Goal: Information Seeking & Learning: Learn about a topic

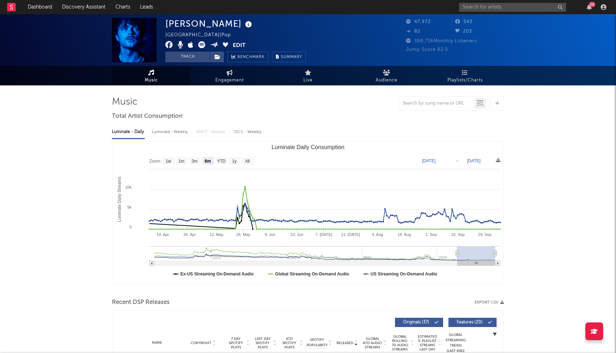
select select "6m"
click at [90, 6] on link "Discovery Assistant" at bounding box center [83, 7] width 53 height 14
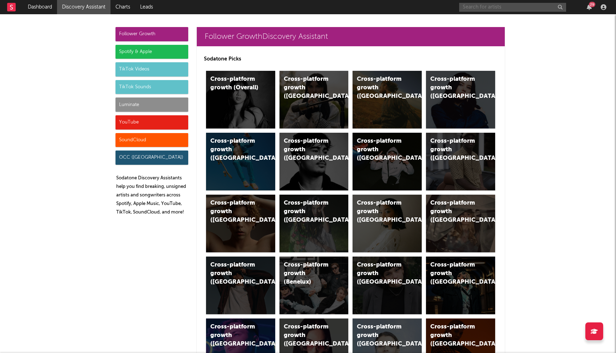
click at [476, 6] on input "text" at bounding box center [512, 7] width 107 height 9
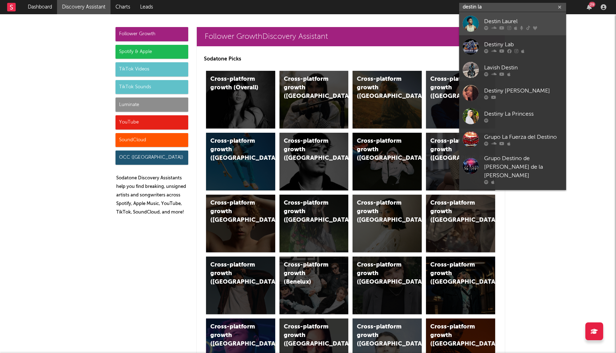
type input "destin la"
click at [507, 15] on link "Destin Laurel" at bounding box center [512, 23] width 107 height 23
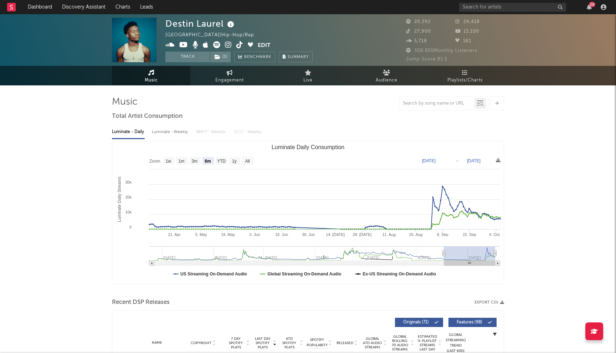
select select "6m"
click at [70, 6] on link "Discovery Assistant" at bounding box center [83, 7] width 53 height 14
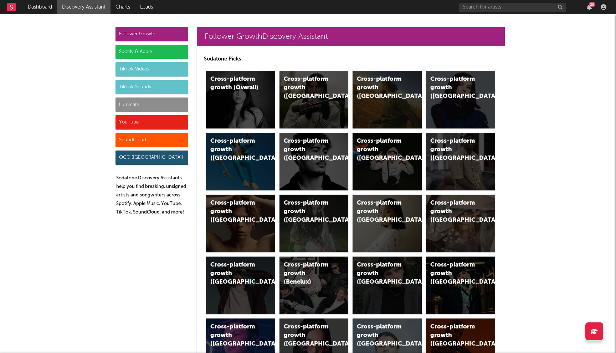
scroll to position [26, 0]
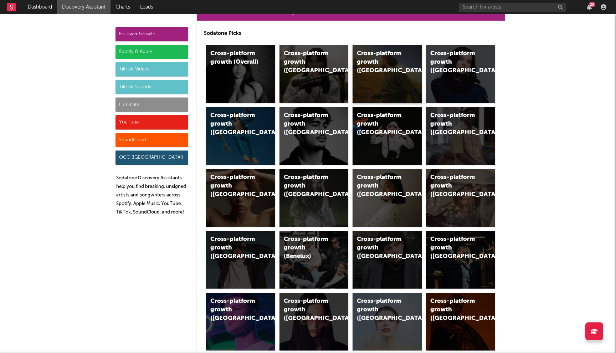
click at [388, 70] on div "Cross-platform growth (US)" at bounding box center [386, 74] width 69 height 58
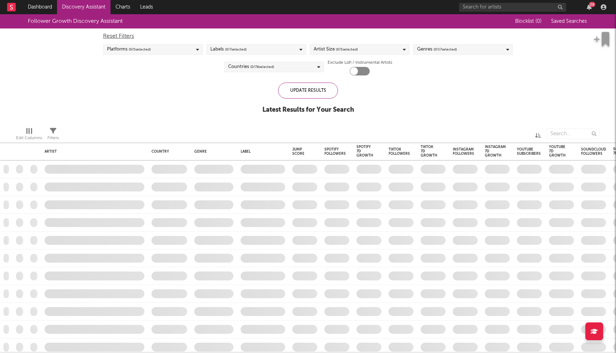
checkbox input "true"
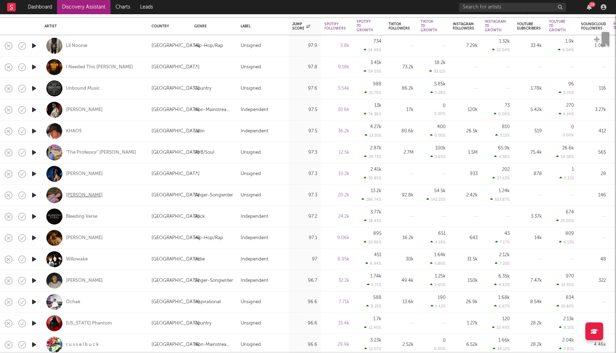
click at [91, 197] on div "Annabelle Dinda" at bounding box center [84, 195] width 37 height 6
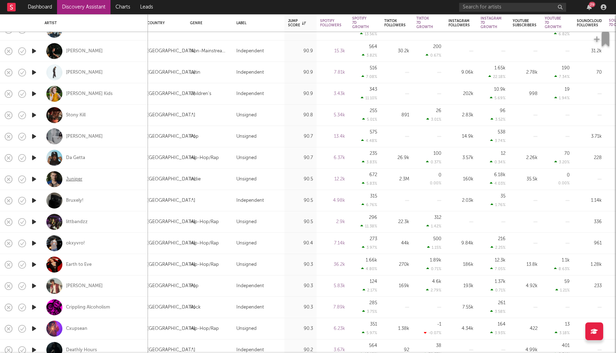
click at [74, 179] on div "Juniper" at bounding box center [74, 179] width 16 height 6
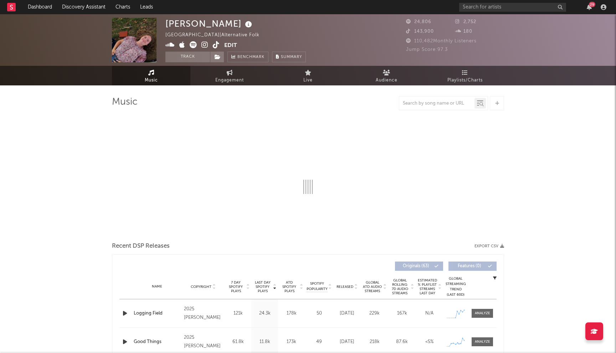
select select "1w"
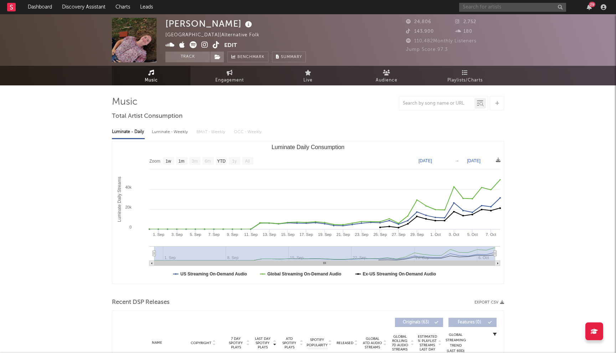
click at [488, 6] on input "text" at bounding box center [512, 7] width 107 height 9
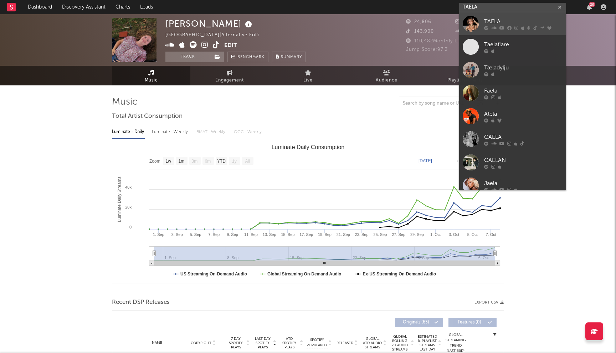
type input "TAELA"
click at [487, 24] on div "TAELA" at bounding box center [523, 21] width 78 height 9
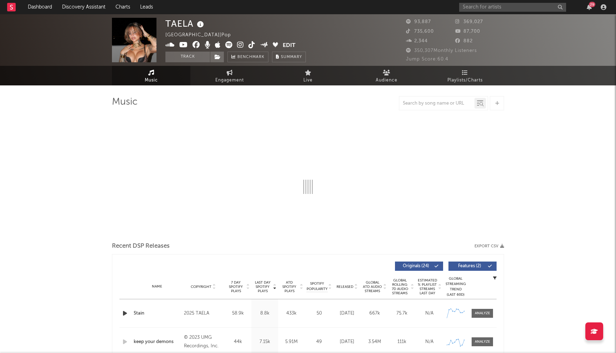
select select "6m"
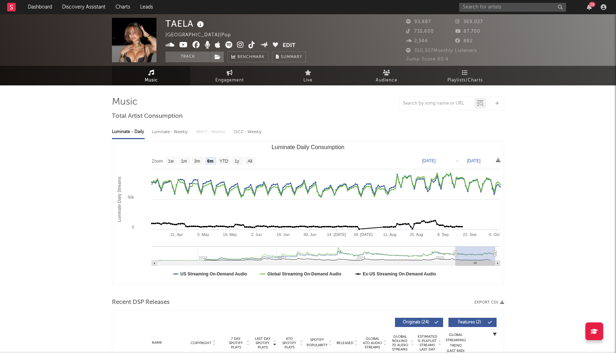
click at [195, 44] on icon at bounding box center [195, 44] width 7 height 7
click at [183, 43] on icon at bounding box center [183, 44] width 9 height 7
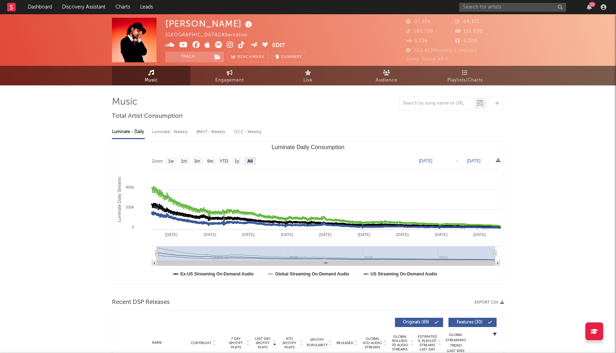
select select "All"
click at [487, 12] on div "29" at bounding box center [534, 7] width 150 height 14
click at [489, 10] on input "text" at bounding box center [512, 7] width 107 height 9
type input "the woods"
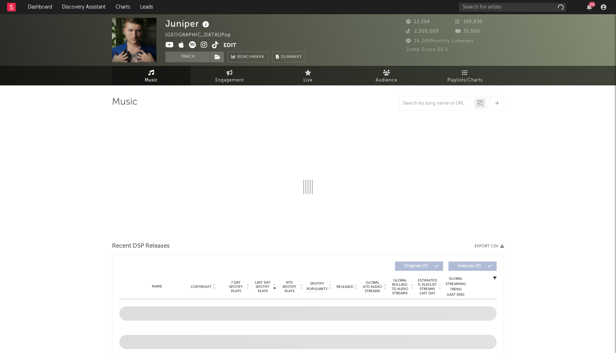
select select "6m"
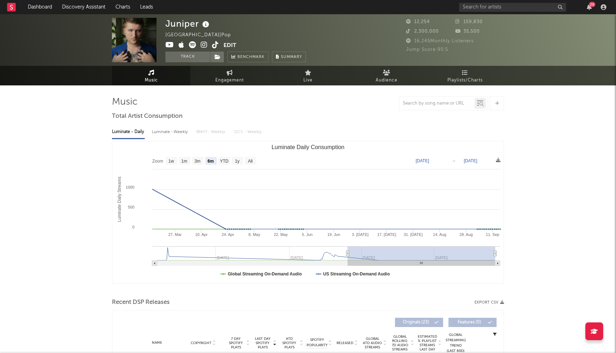
click at [205, 44] on icon at bounding box center [204, 44] width 7 height 7
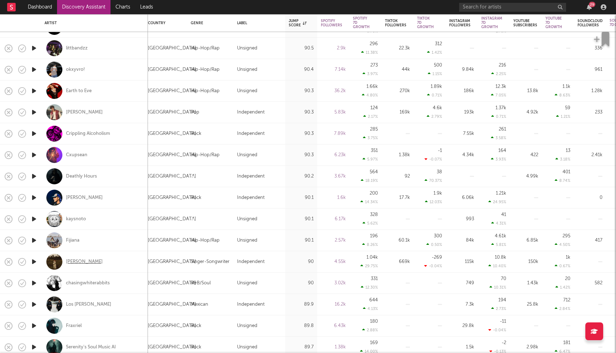
click at [86, 261] on div "[PERSON_NAME]" at bounding box center [84, 262] width 37 height 6
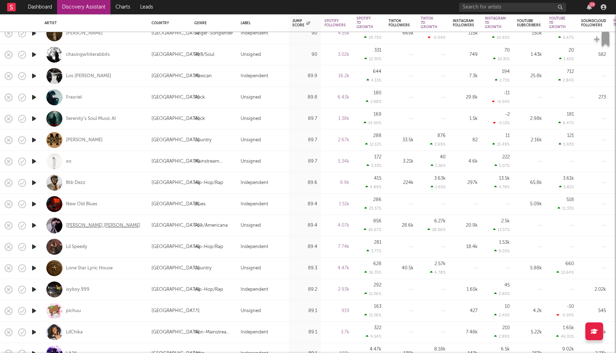
click at [81, 225] on div "Sarah Lola" at bounding box center [103, 226] width 74 height 6
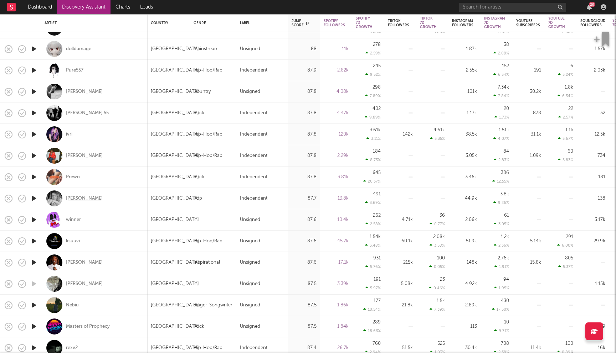
click at [102, 199] on div "Caleb Landry Jones" at bounding box center [84, 199] width 37 height 6
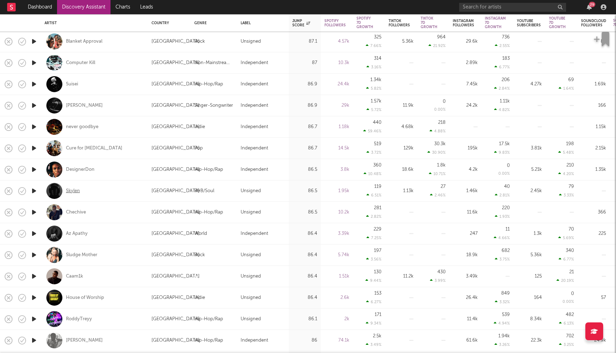
click at [77, 192] on div "Skylen" at bounding box center [73, 191] width 14 height 6
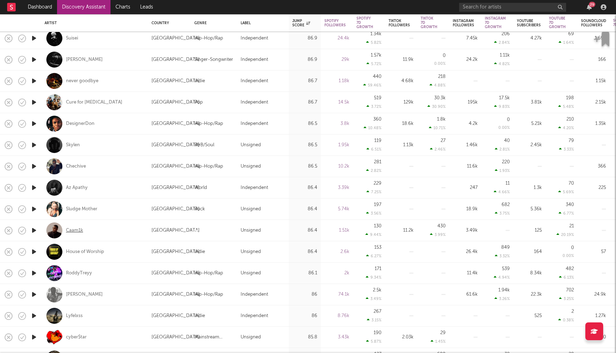
click at [74, 233] on div "Caam1k" at bounding box center [74, 231] width 17 height 6
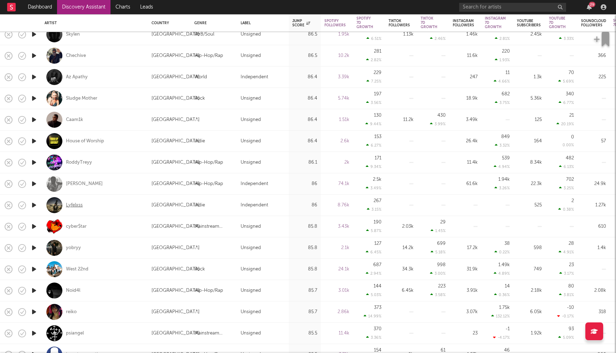
click at [70, 205] on div "Lyfelxss" at bounding box center [74, 205] width 17 height 6
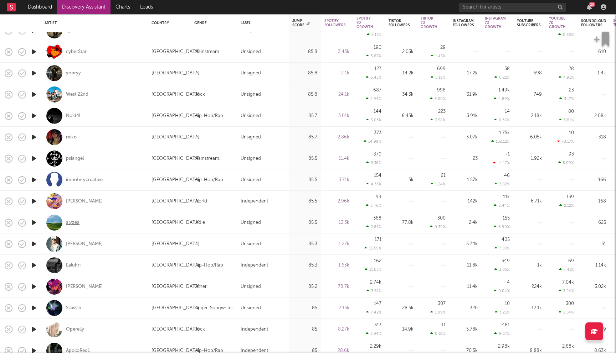
click at [73, 223] on div "alyzea" at bounding box center [73, 223] width 14 height 6
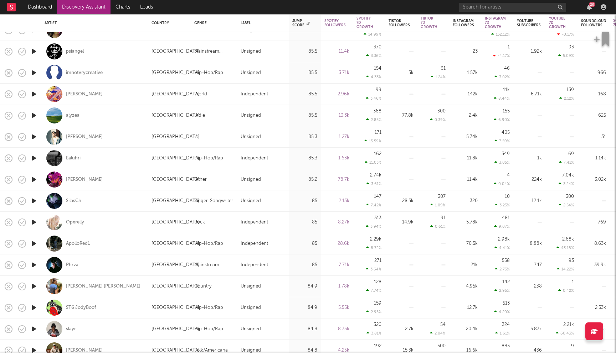
click at [75, 221] on div "Operelly" at bounding box center [75, 222] width 18 height 6
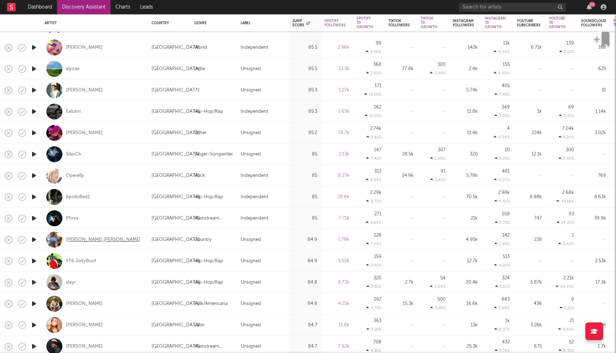
click at [85, 237] on div "Wayne Alex Smith" at bounding box center [103, 240] width 74 height 6
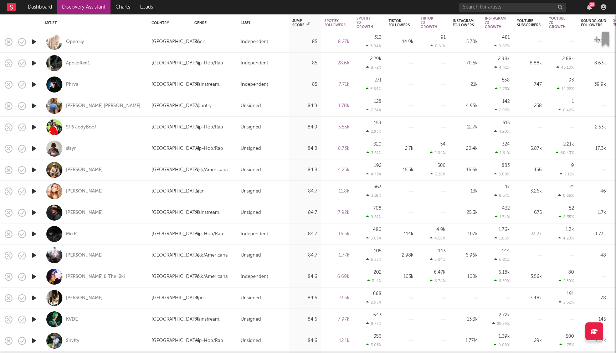
click at [87, 191] on div "Kari Kirkland" at bounding box center [84, 191] width 37 height 6
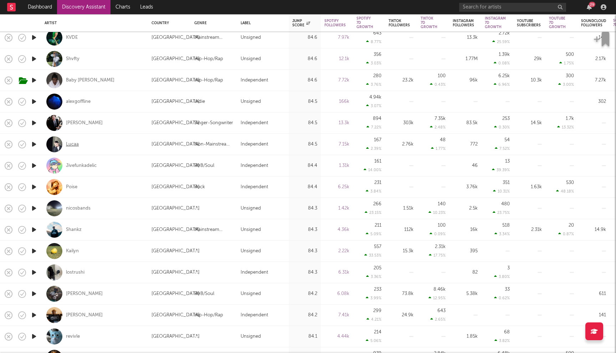
click at [72, 142] on div "Lucaa" at bounding box center [72, 144] width 13 height 6
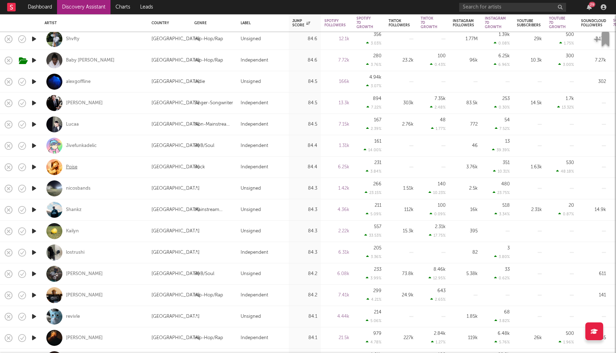
click at [71, 167] on div "Poise" at bounding box center [71, 167] width 11 height 6
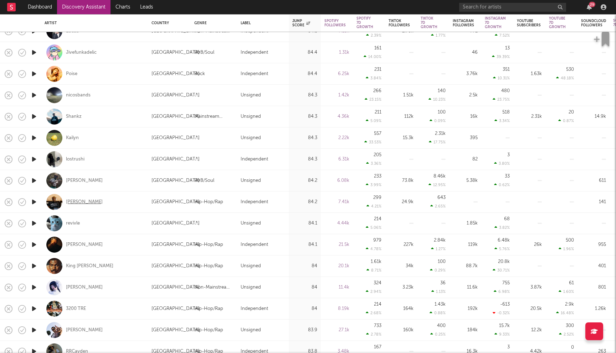
click at [83, 201] on div "CHRIS CASEY" at bounding box center [84, 202] width 37 height 6
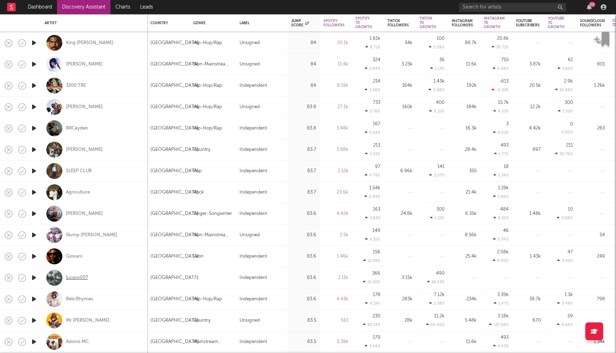
click at [75, 280] on div "lucasp007" at bounding box center [77, 278] width 22 height 6
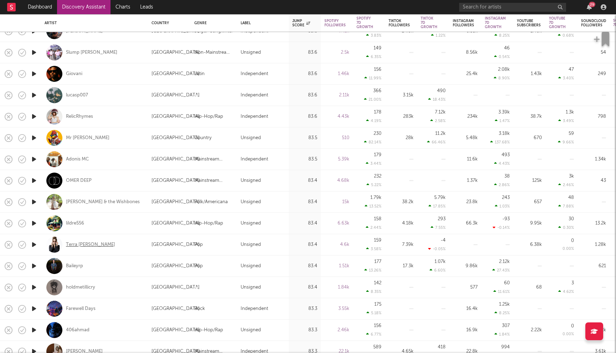
click at [83, 243] on div "Terra Renae" at bounding box center [90, 245] width 49 height 6
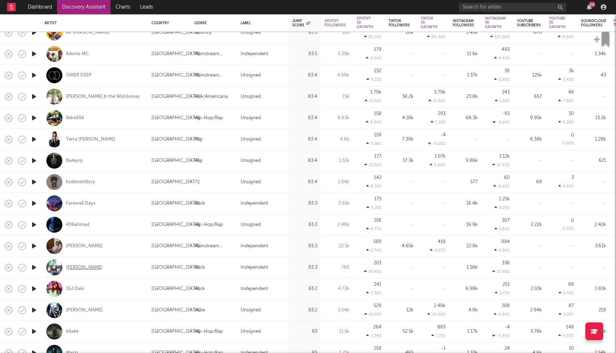
click at [85, 266] on div "Alex Pantelias" at bounding box center [84, 268] width 37 height 6
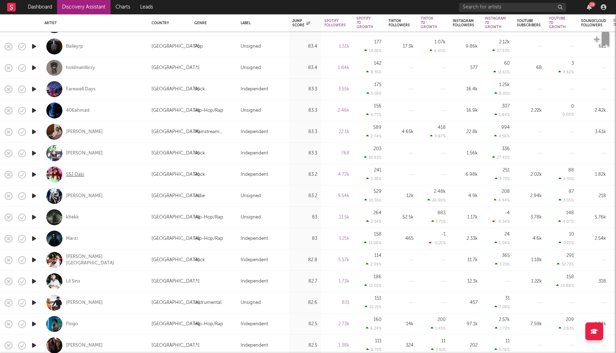
click at [82, 175] on div "SSJ Daki" at bounding box center [75, 175] width 18 height 6
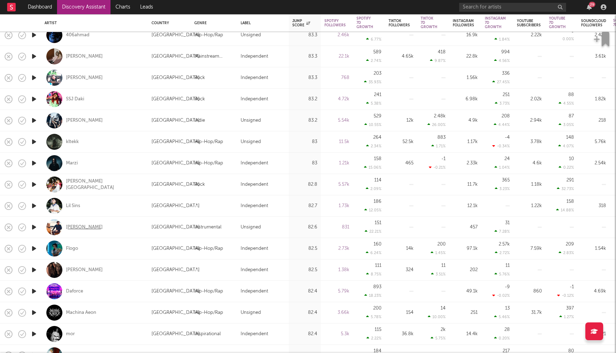
click at [94, 229] on div "Joshua Zimmerman" at bounding box center [84, 227] width 37 height 6
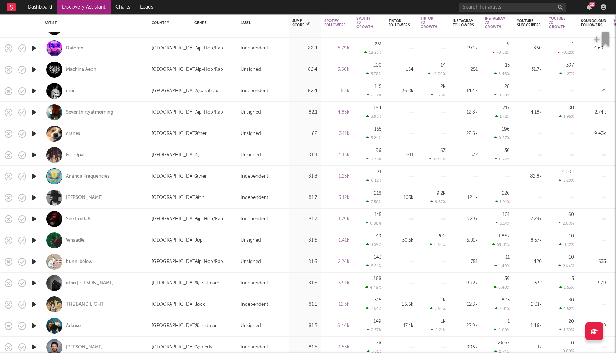
click at [76, 243] on div "Whaadle" at bounding box center [75, 241] width 19 height 6
click at [94, 304] on div "THE BAND LIGHT" at bounding box center [85, 305] width 38 height 6
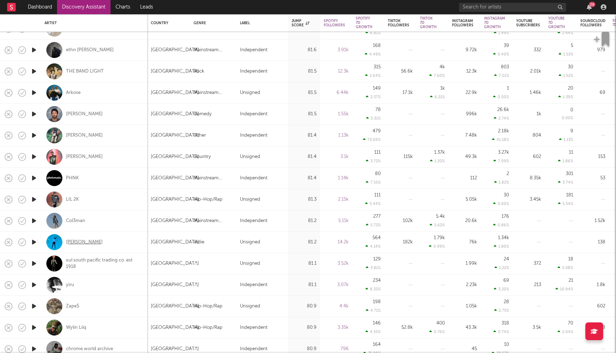
click at [79, 240] on div "Gavin Prophet" at bounding box center [84, 242] width 37 height 6
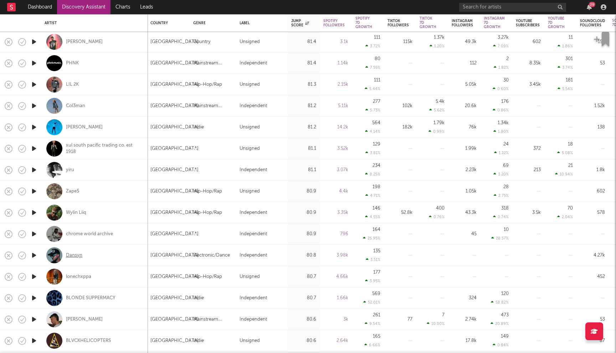
click at [74, 254] on div "Dansyn" at bounding box center [74, 256] width 16 height 6
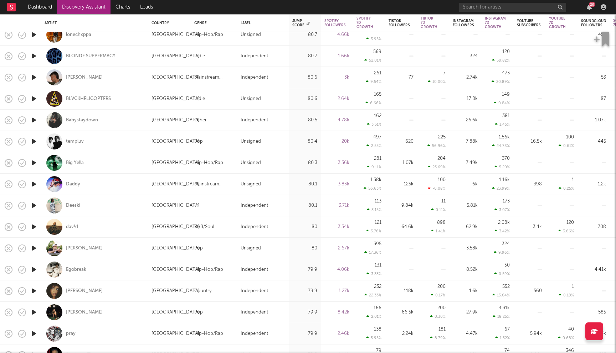
click at [80, 246] on div "Cortright" at bounding box center [84, 248] width 37 height 6
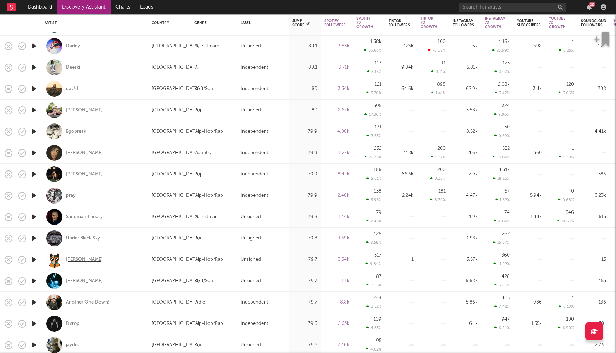
click at [75, 261] on div "Droogie Otis" at bounding box center [84, 260] width 37 height 6
click at [81, 238] on div "Under Black Sky" at bounding box center [83, 238] width 34 height 6
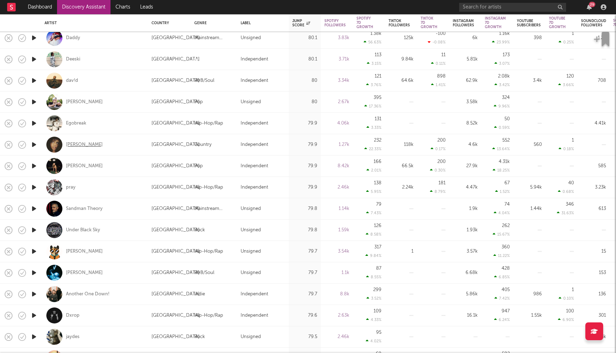
click at [84, 146] on div "Alanna Iman" at bounding box center [84, 145] width 37 height 6
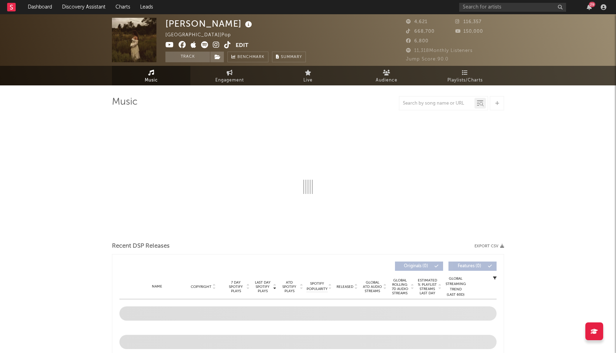
select select "1w"
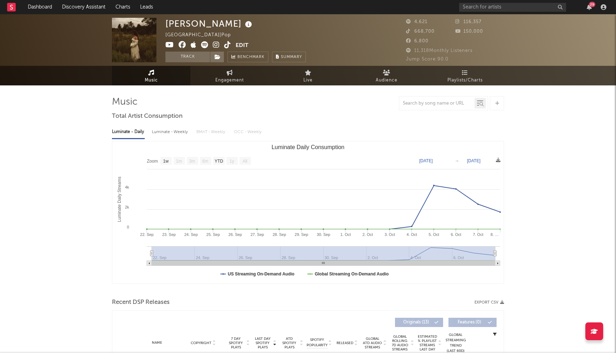
click at [183, 44] on icon at bounding box center [181, 44] width 7 height 7
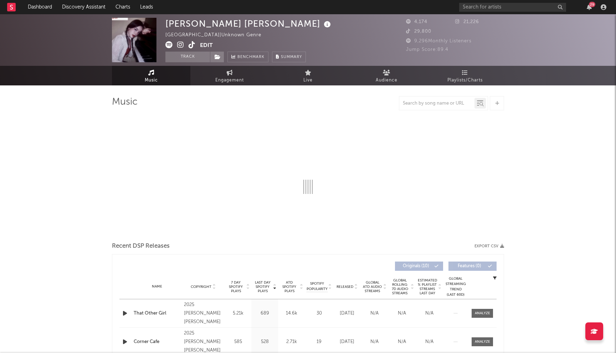
select select "1w"
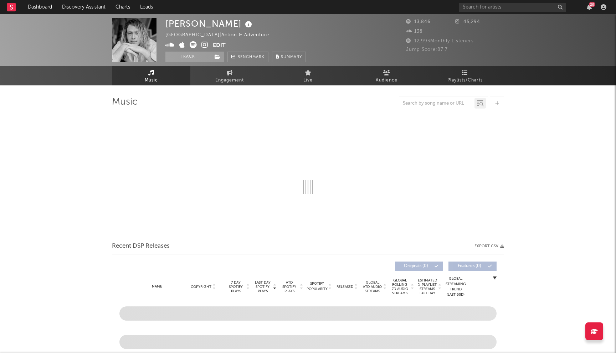
select select "1w"
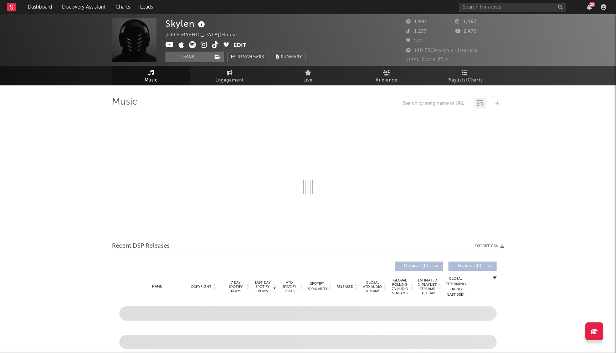
select select "6m"
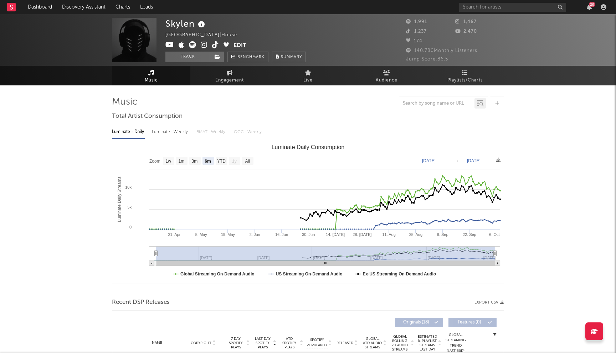
click at [202, 47] on icon at bounding box center [204, 44] width 7 height 7
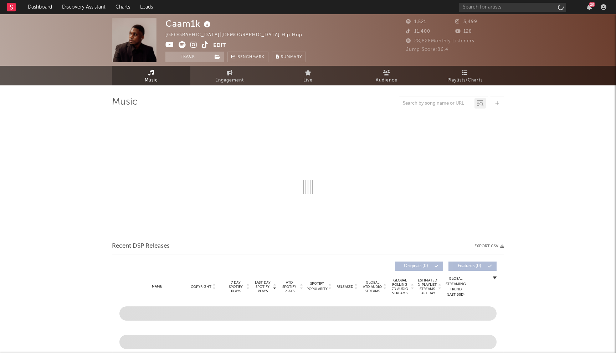
select select "1w"
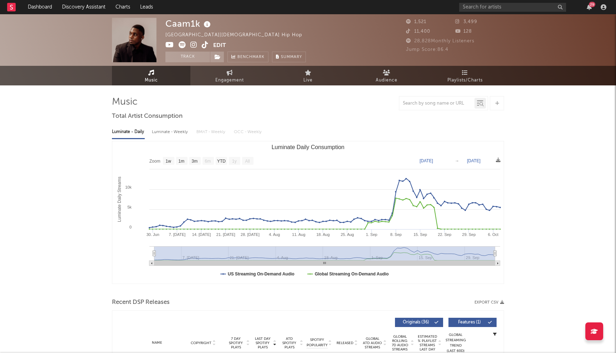
click at [192, 45] on icon at bounding box center [193, 44] width 7 height 7
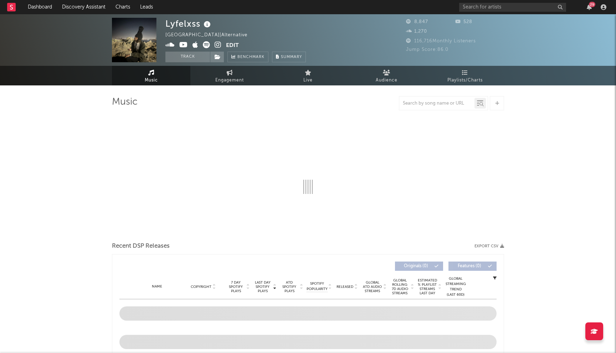
select select "6m"
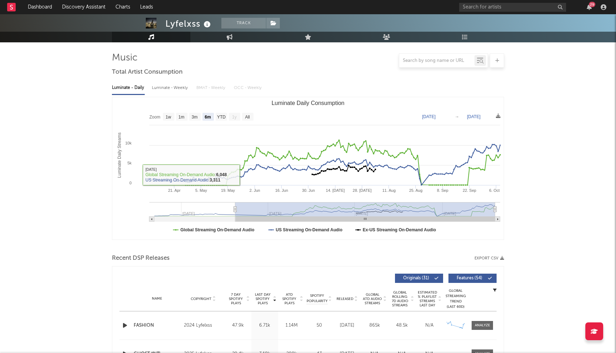
scroll to position [102, 0]
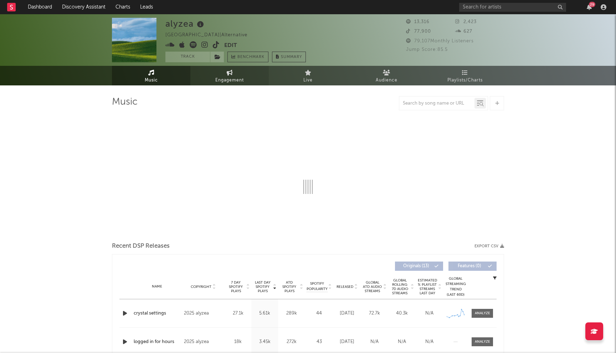
select select "6m"
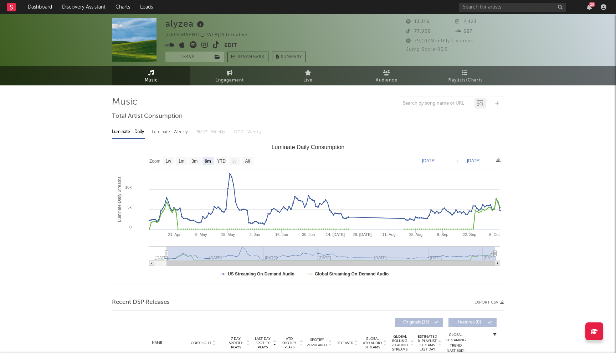
click at [203, 43] on icon at bounding box center [204, 44] width 7 height 7
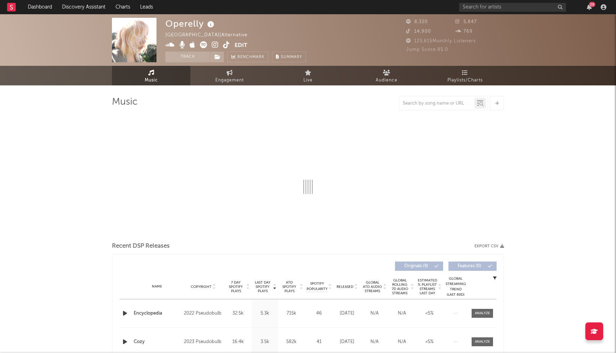
select select "6m"
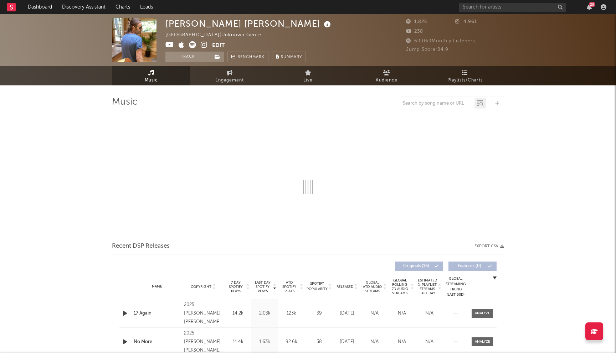
select select "1w"
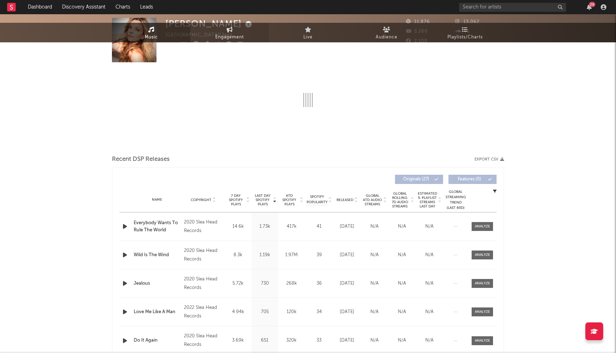
select select "1w"
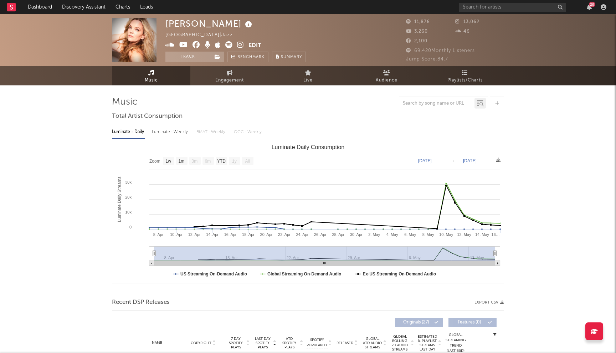
click at [192, 43] on icon at bounding box center [195, 44] width 7 height 7
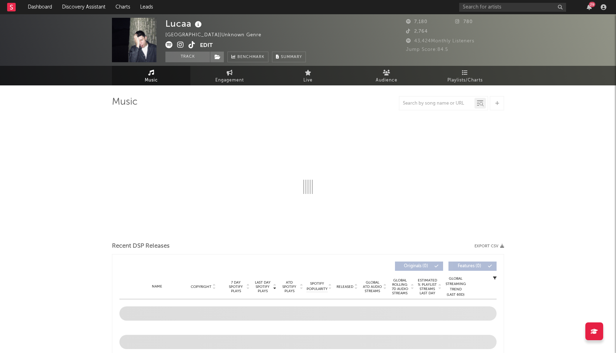
select select "6m"
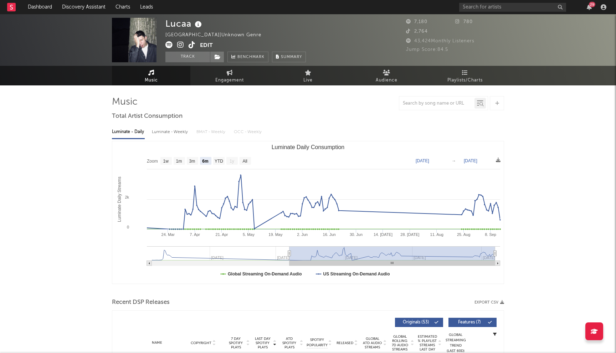
click at [181, 45] on icon at bounding box center [180, 44] width 7 height 7
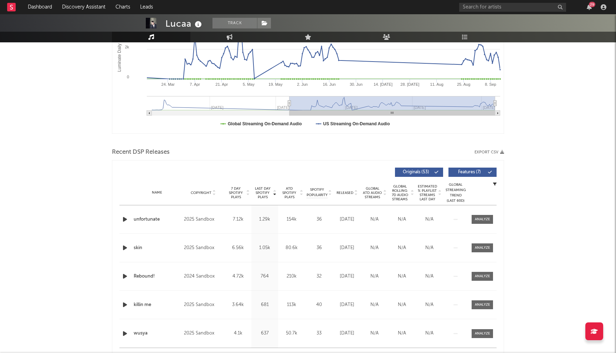
scroll to position [160, 0]
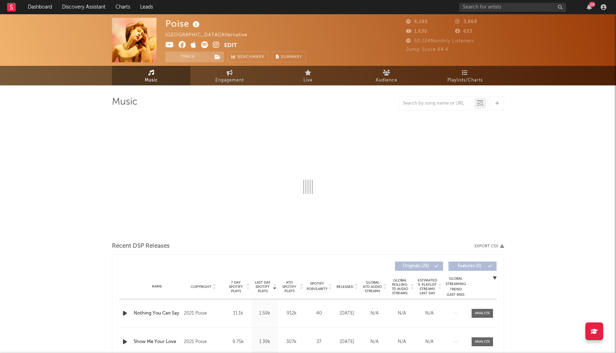
select select "1w"
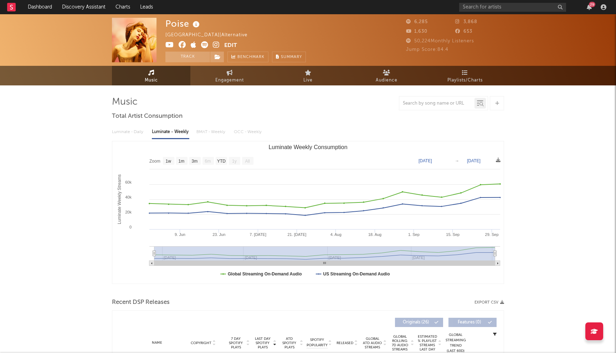
click at [181, 46] on icon at bounding box center [181, 44] width 7 height 7
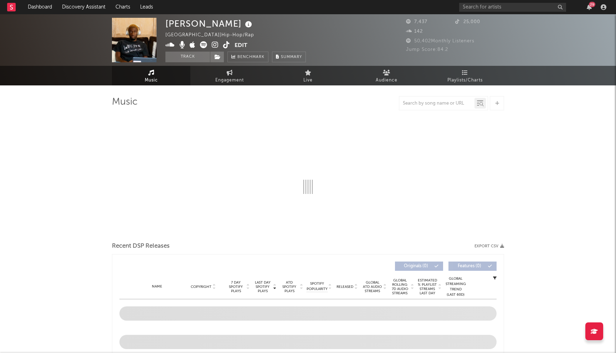
select select "6m"
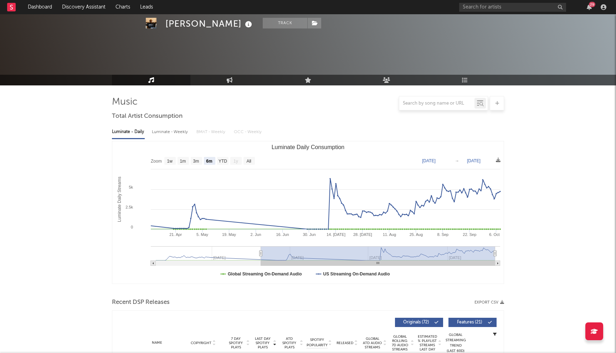
scroll to position [157, 0]
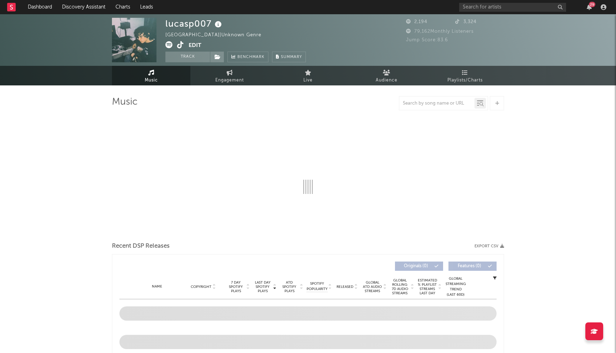
select select "1w"
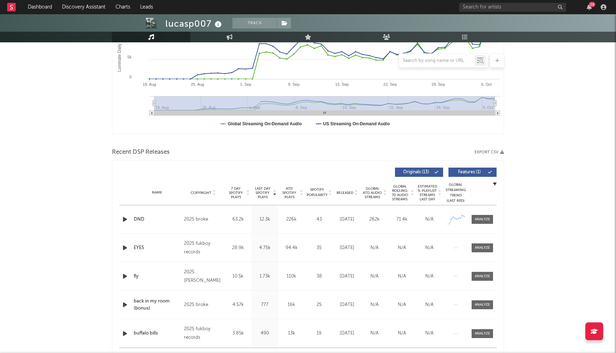
scroll to position [191, 0]
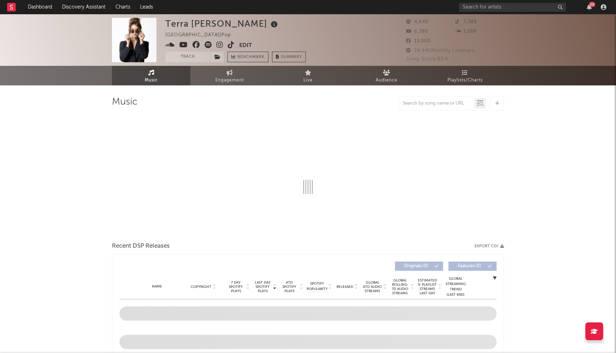
select select "1w"
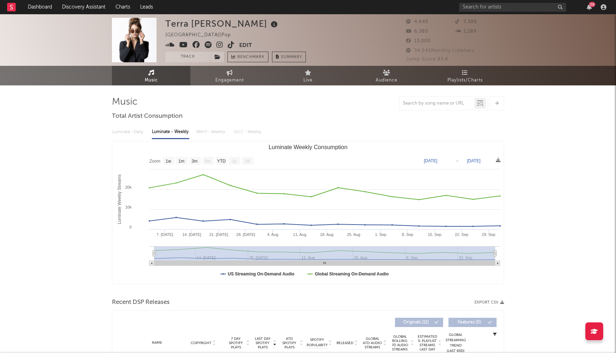
click at [194, 43] on icon at bounding box center [195, 44] width 7 height 7
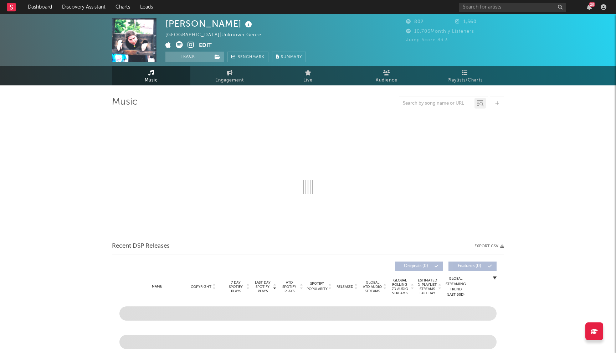
select select "1w"
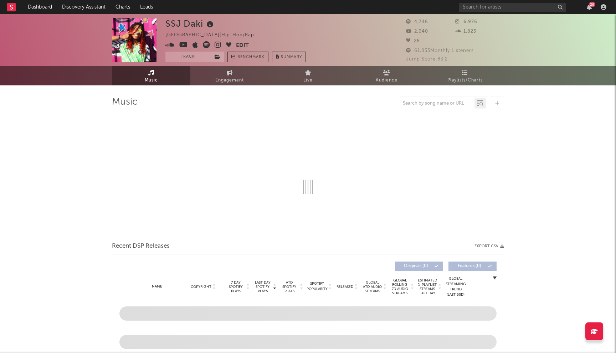
select select "1w"
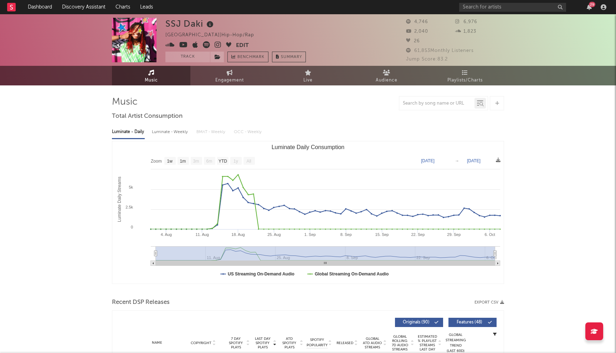
click at [185, 45] on icon at bounding box center [183, 44] width 9 height 7
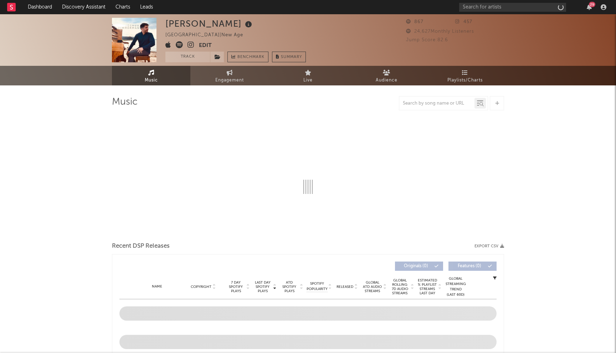
select select "1w"
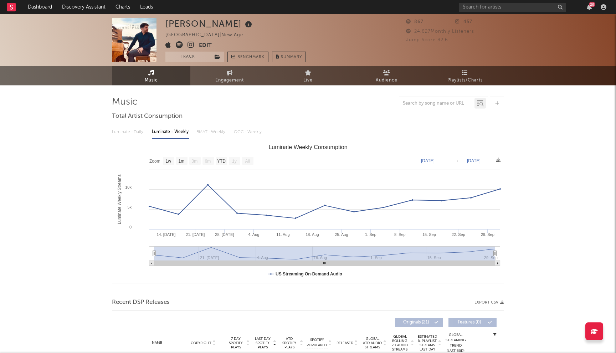
click at [189, 45] on icon at bounding box center [190, 44] width 7 height 7
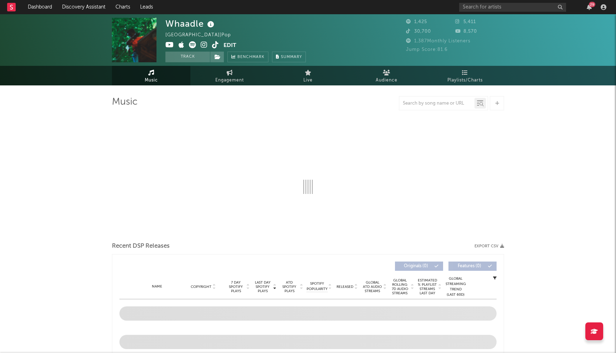
select select "6m"
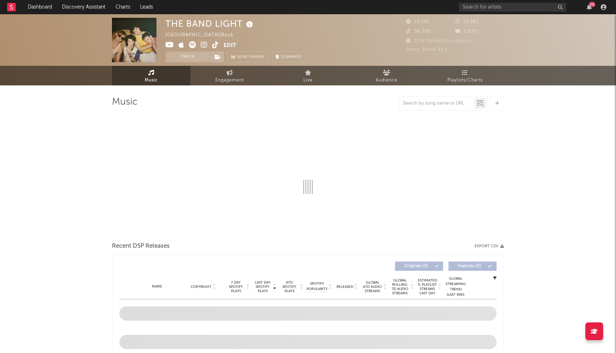
select select "1w"
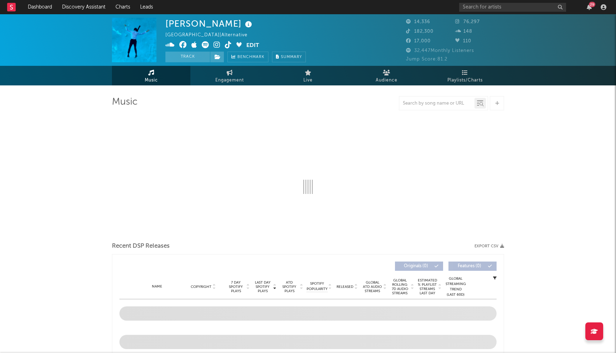
select select "6m"
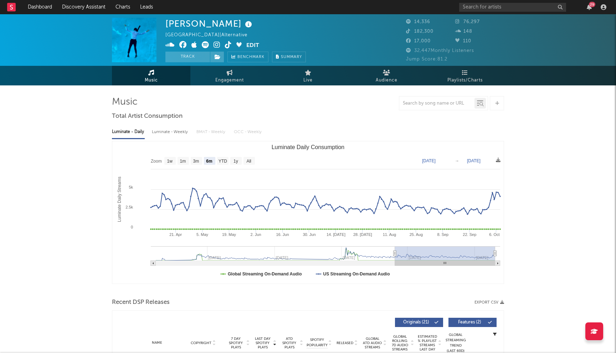
click at [184, 46] on icon at bounding box center [182, 44] width 7 height 7
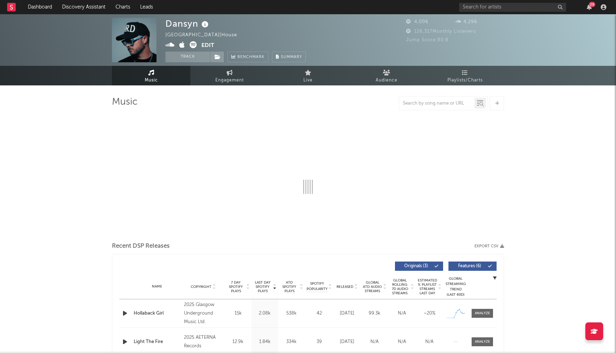
select select "1w"
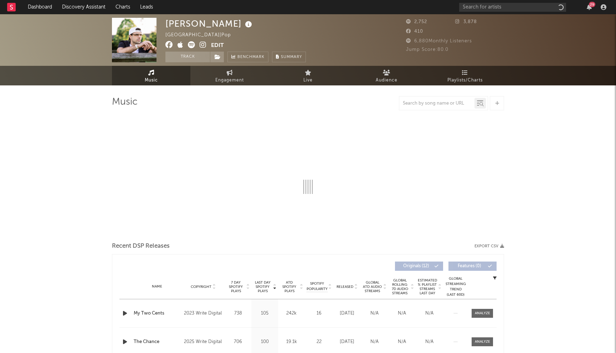
select select "6m"
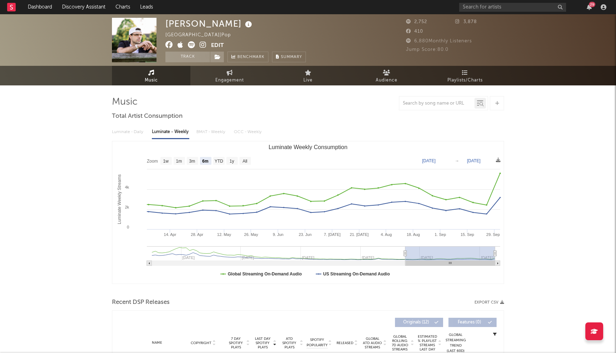
click at [170, 45] on icon at bounding box center [168, 44] width 7 height 7
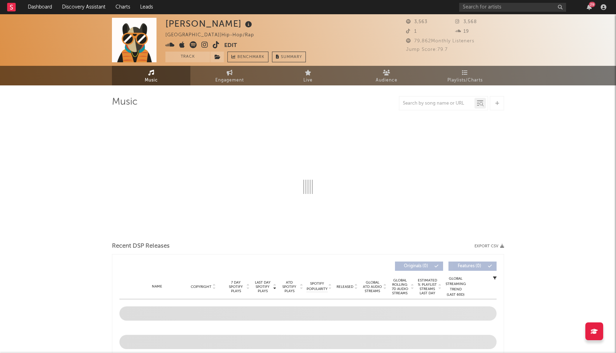
select select "6m"
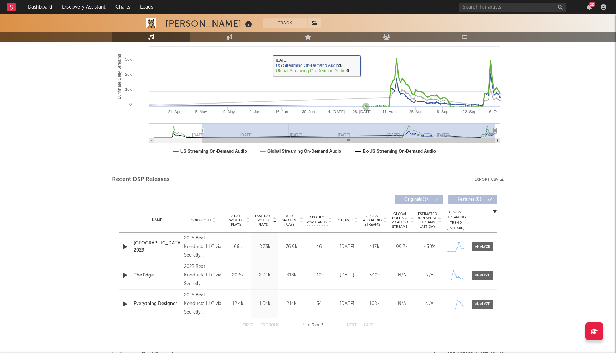
scroll to position [187, 0]
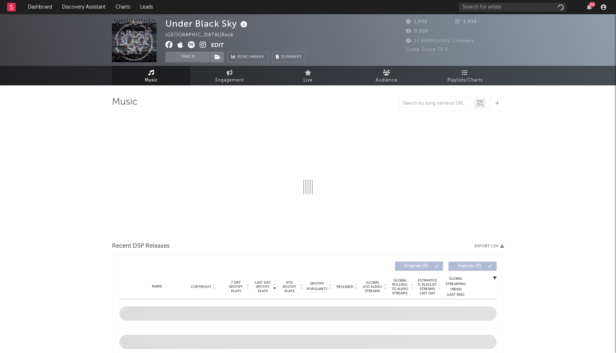
select select "1w"
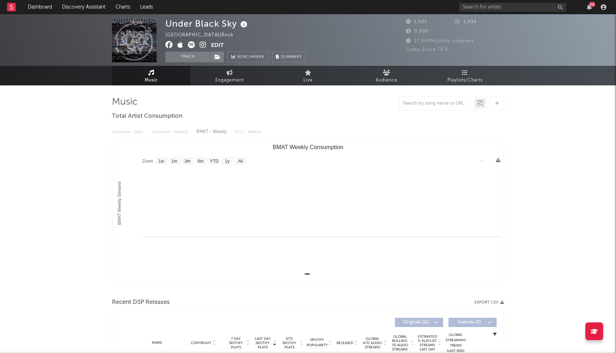
click at [169, 42] on icon at bounding box center [168, 44] width 7 height 7
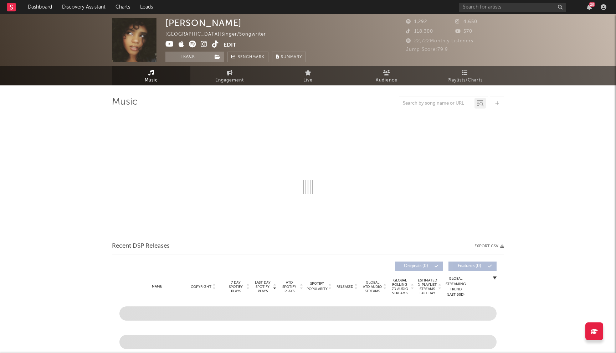
select select "1w"
